Goal: Task Accomplishment & Management: Use online tool/utility

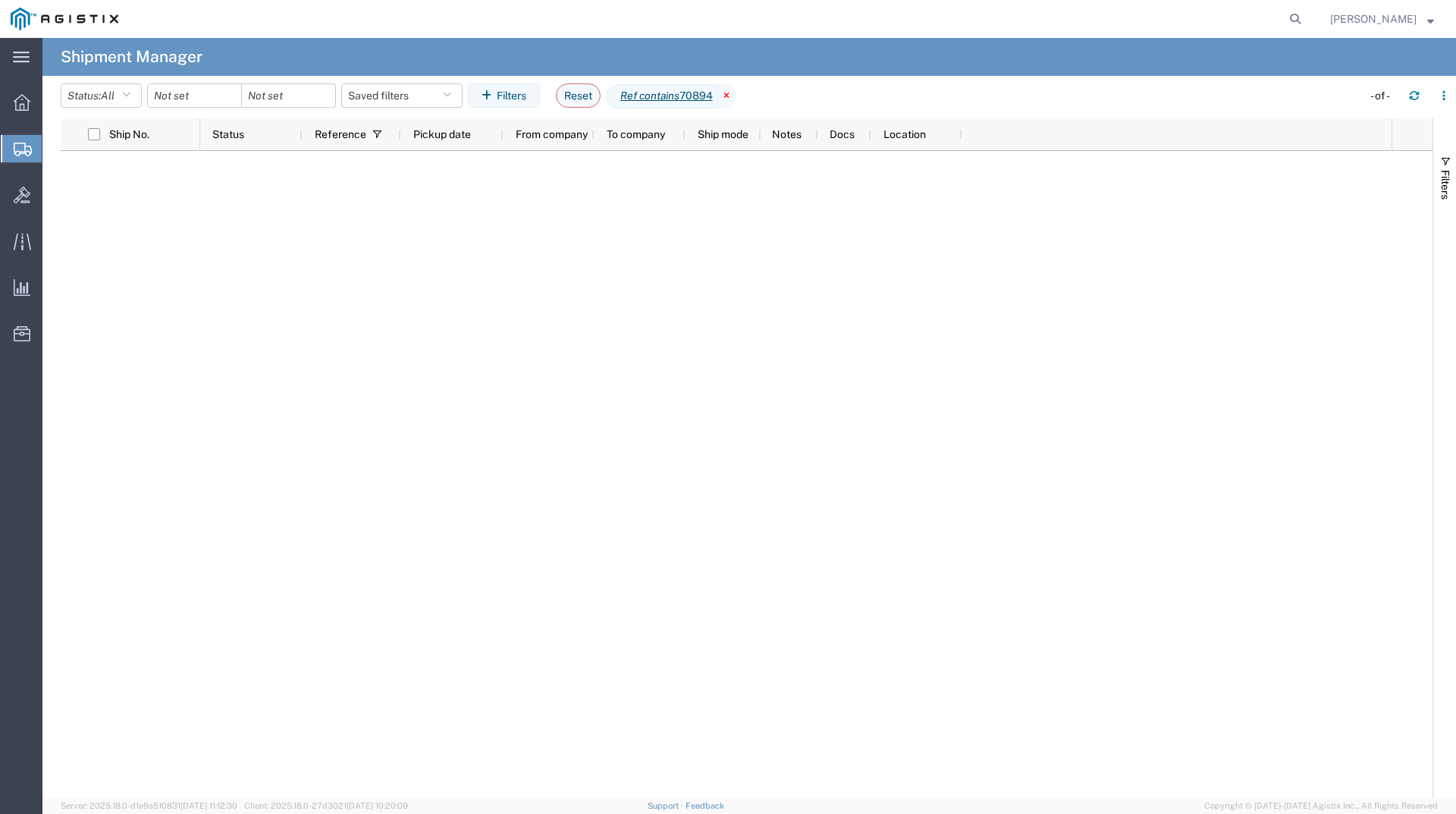
click at [736, 97] on icon at bounding box center [727, 96] width 18 height 25
